Goal: Complete application form

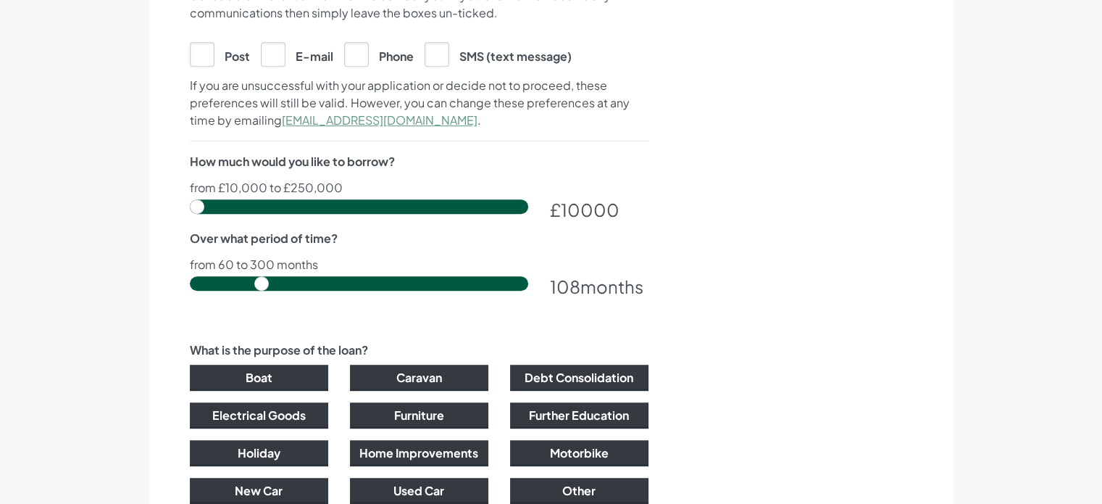
scroll to position [817, 0]
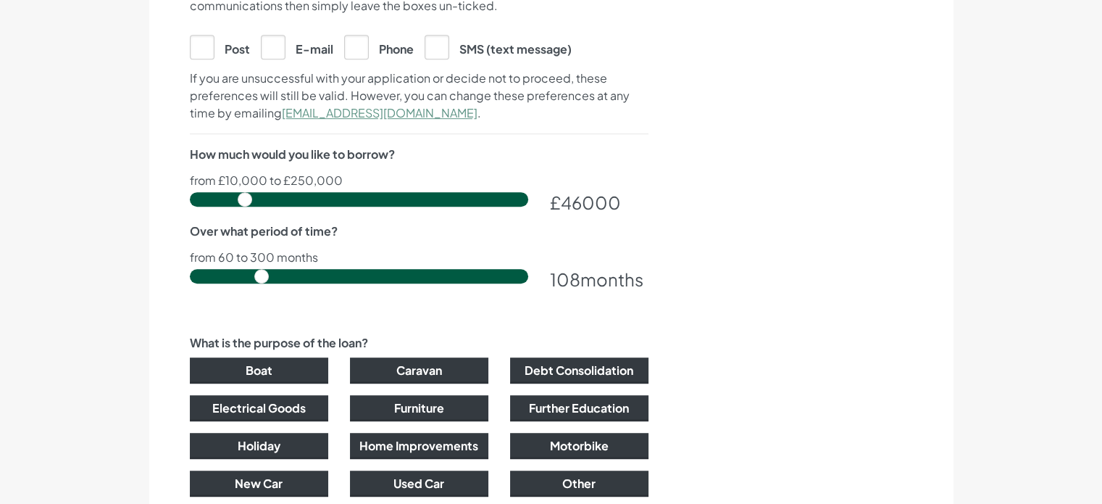
drag, startPoint x: 194, startPoint y: 196, endPoint x: 244, endPoint y: 202, distance: 50.3
click at [244, 202] on input "range" at bounding box center [359, 199] width 338 height 14
click at [240, 197] on input "range" at bounding box center [359, 199] width 338 height 14
click at [236, 196] on input "range" at bounding box center [359, 199] width 338 height 14
type input "38000"
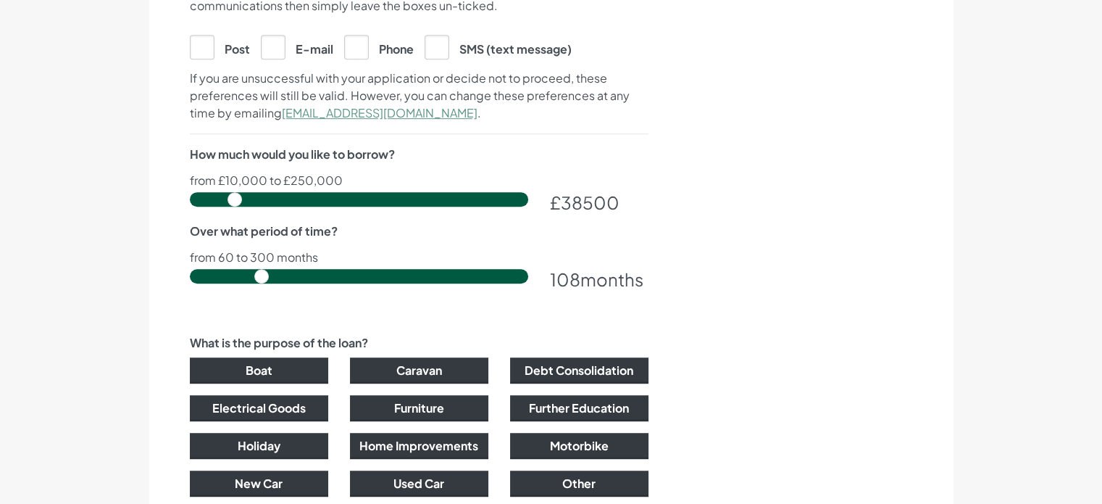
click at [235, 196] on input "range" at bounding box center [359, 199] width 338 height 14
drag, startPoint x: 259, startPoint y: 276, endPoint x: 189, endPoint y: 278, distance: 69.6
type input "60"
click at [190, 278] on input "range" at bounding box center [359, 276] width 338 height 14
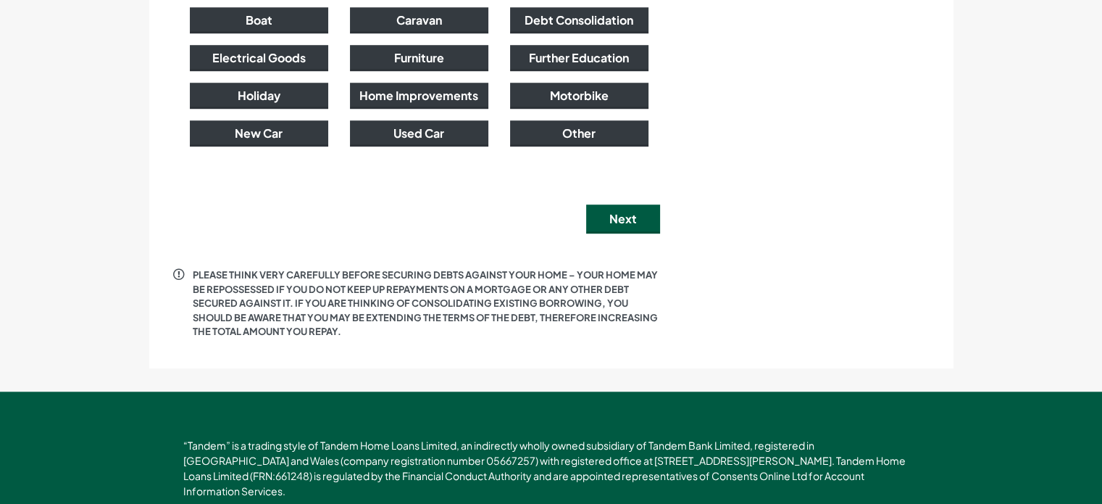
scroll to position [1167, 0]
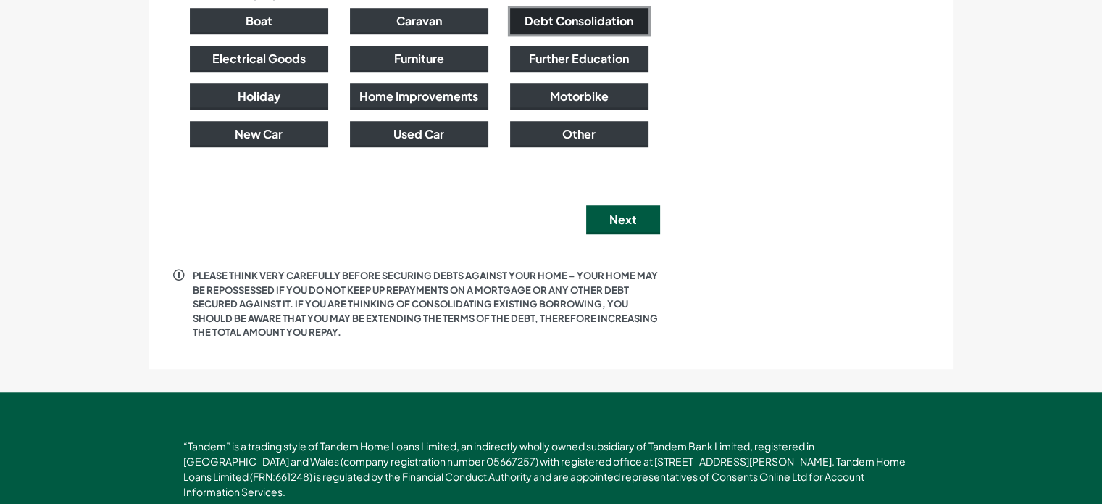
click at [588, 16] on button "Debt Consolidation" at bounding box center [579, 21] width 138 height 26
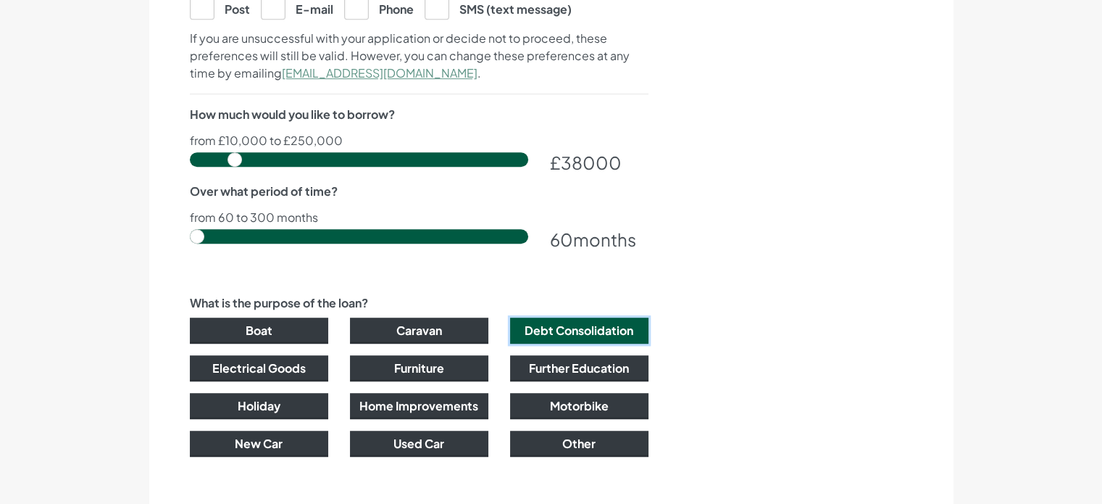
scroll to position [858, 0]
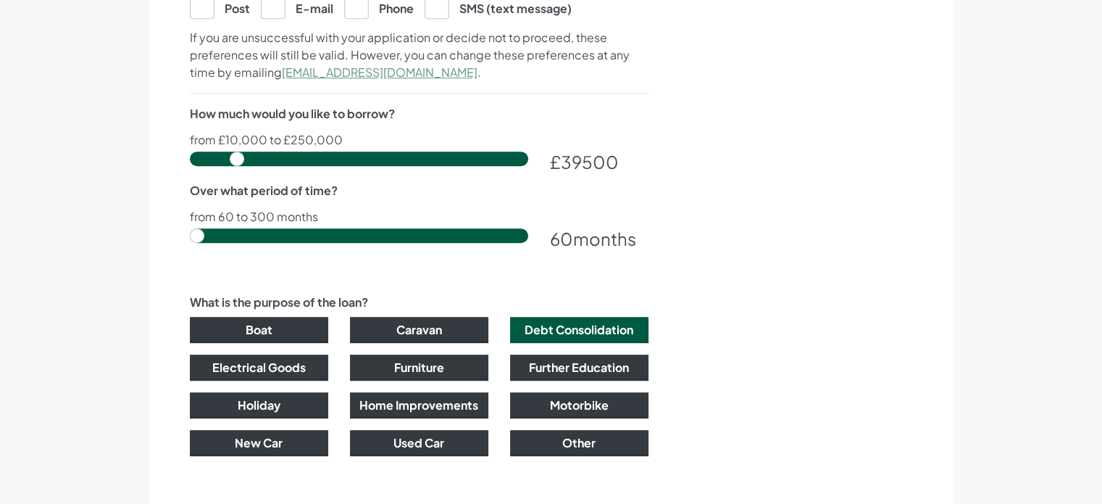
click at [236, 153] on input "range" at bounding box center [359, 158] width 338 height 14
type input "40000"
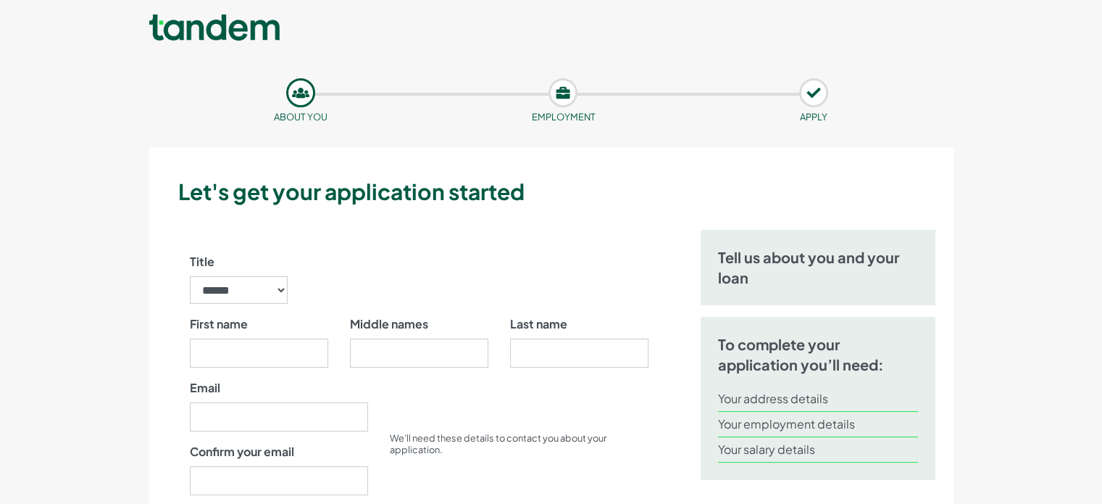
scroll to position [0, 0]
click at [401, 48] on nav "Apply Online" at bounding box center [551, 29] width 1102 height 52
click at [207, 35] on link at bounding box center [214, 28] width 130 height 29
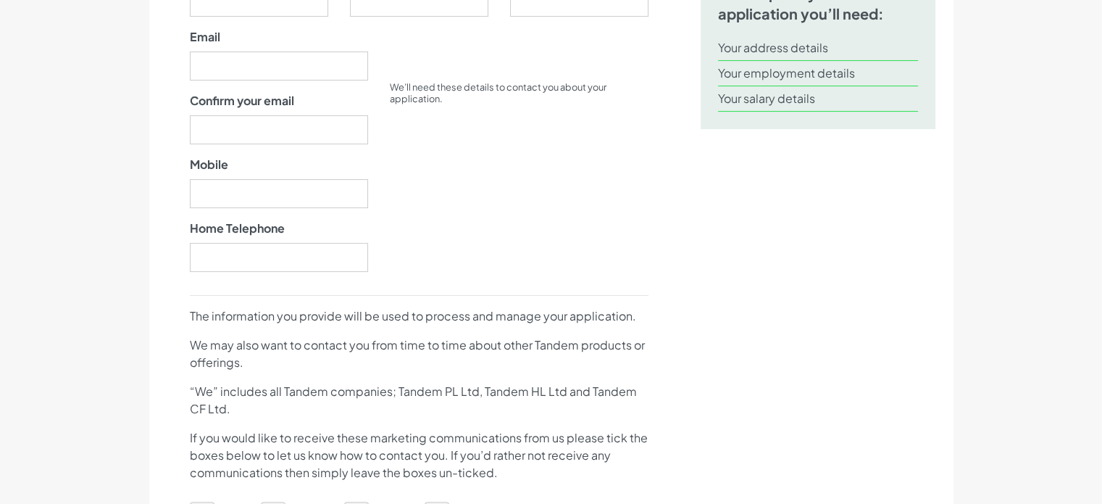
scroll to position [351, 0]
